Goal: Task Accomplishment & Management: Manage account settings

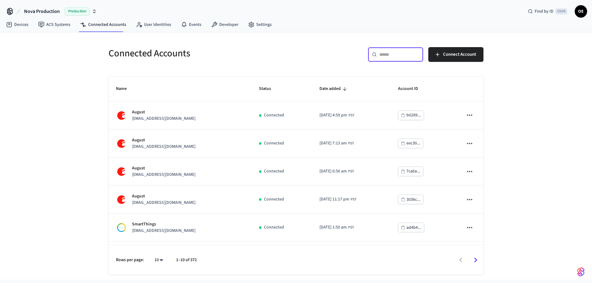
click at [406, 53] on input "text" at bounding box center [399, 55] width 40 height 6
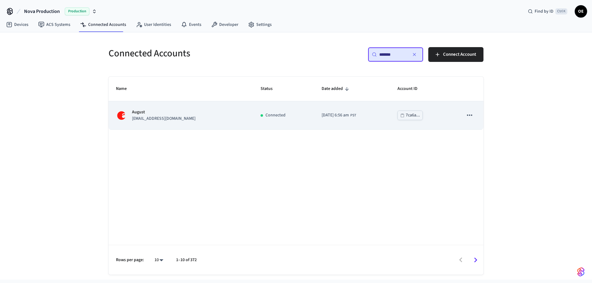
type input "*******"
click at [179, 114] on p "August" at bounding box center [164, 112] width 64 height 6
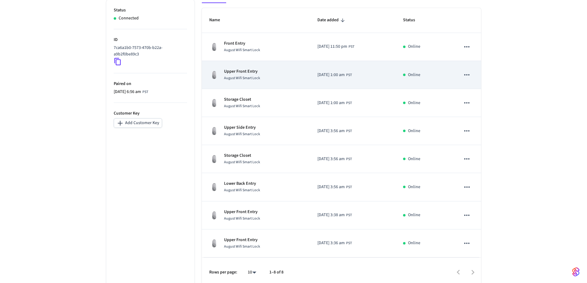
scroll to position [108, 0]
click at [245, 79] on span "August Wifi Smart Lock" at bounding box center [242, 77] width 36 height 5
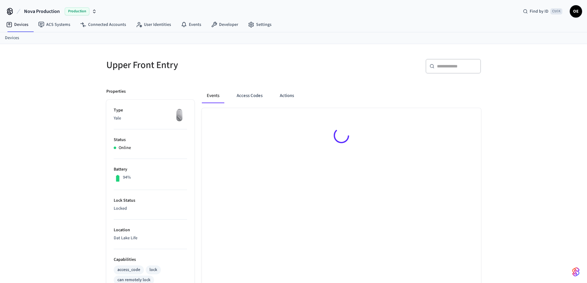
click at [262, 78] on div "Upper Front Entry" at bounding box center [194, 65] width 191 height 27
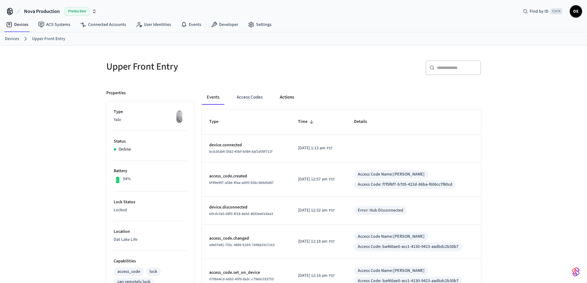
click at [286, 94] on button "Actions" at bounding box center [287, 97] width 24 height 15
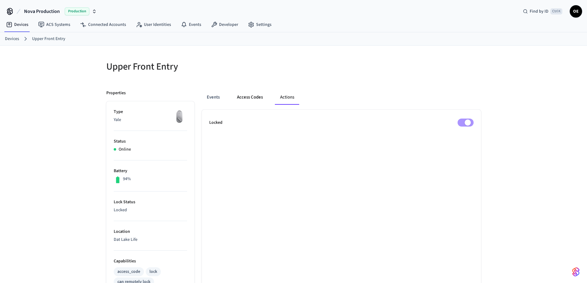
click at [249, 97] on button "Access Codes" at bounding box center [250, 97] width 36 height 15
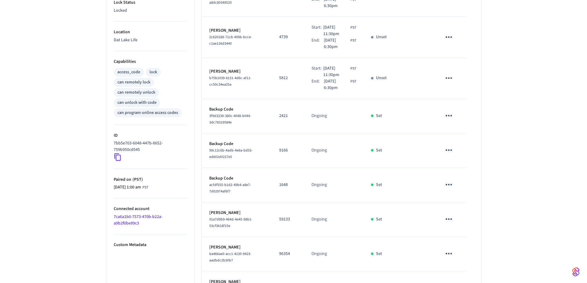
scroll to position [253, 0]
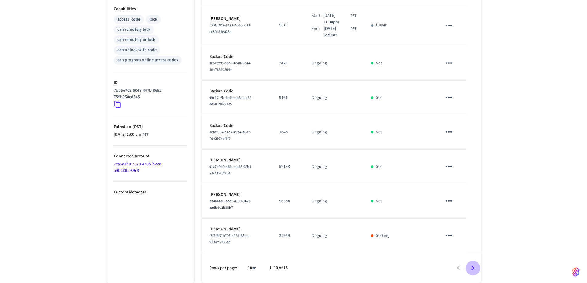
click at [472, 269] on icon "Go to next page" at bounding box center [473, 269] width 10 height 10
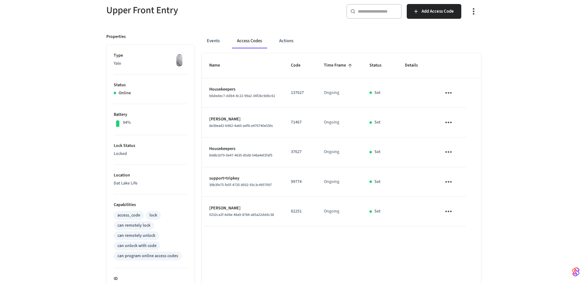
scroll to position [77, 0]
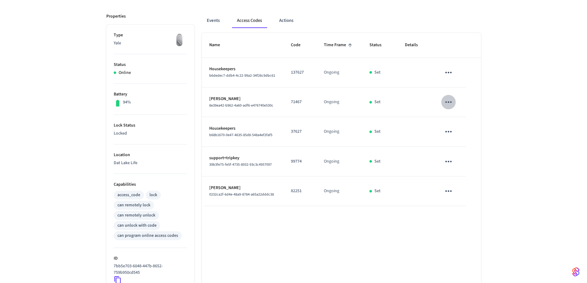
click at [448, 104] on icon "sticky table" at bounding box center [449, 102] width 10 height 10
click at [468, 120] on li "Edit" at bounding box center [463, 120] width 29 height 17
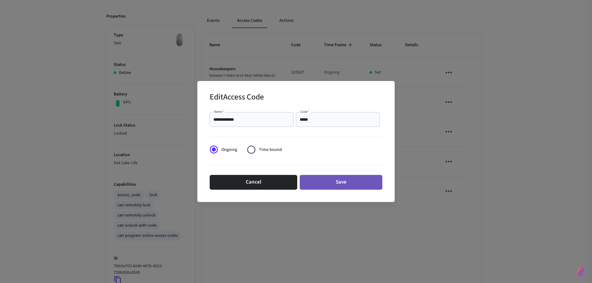
click at [331, 181] on button "Save" at bounding box center [341, 182] width 83 height 15
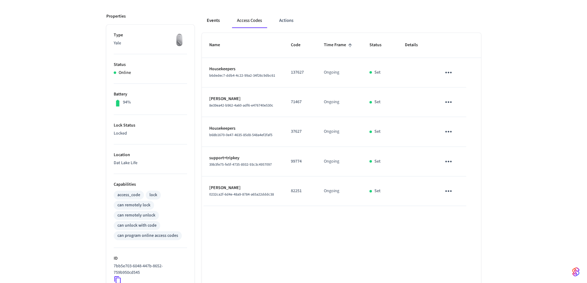
click at [212, 20] on button "Events" at bounding box center [213, 20] width 23 height 15
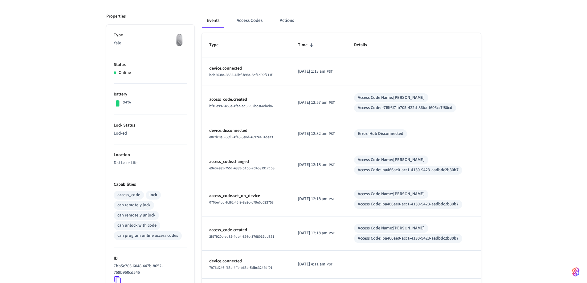
scroll to position [0, 0]
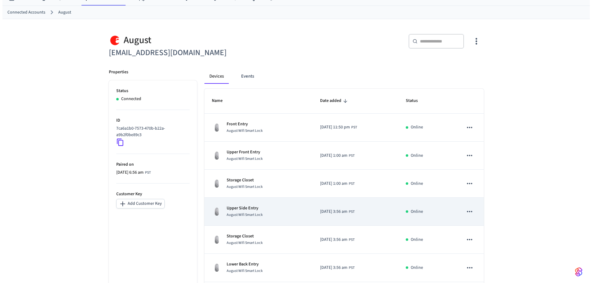
scroll to position [26, 0]
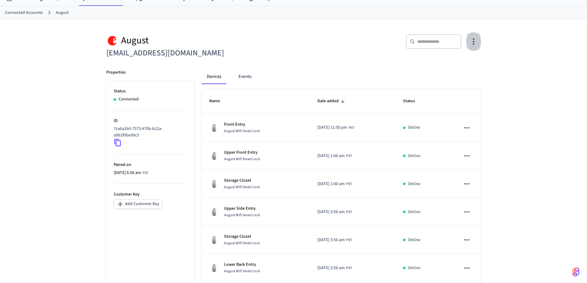
click at [473, 42] on icon "button" at bounding box center [474, 42] width 10 height 10
click at [455, 66] on span "Sync Account" at bounding box center [456, 67] width 25 height 6
